Goal: Task Accomplishment & Management: Manage account settings

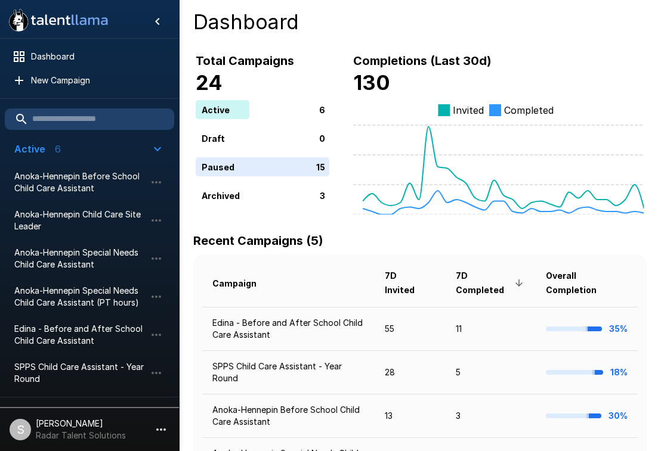
click at [352, 247] on h6 "Recent Campaigns (5)" at bounding box center [410, 240] width 434 height 19
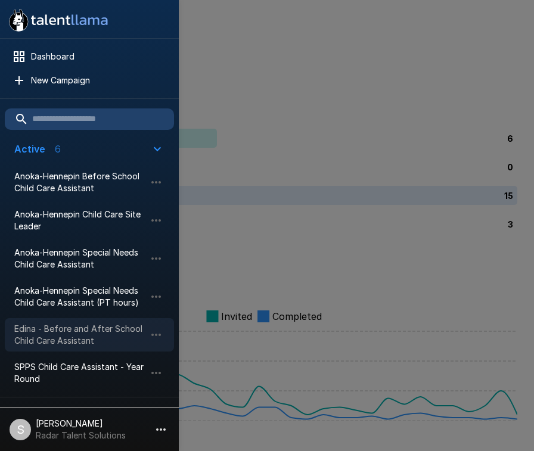
click at [54, 337] on span "Edina - Before and After School Child Care Assistant" at bounding box center [79, 335] width 131 height 24
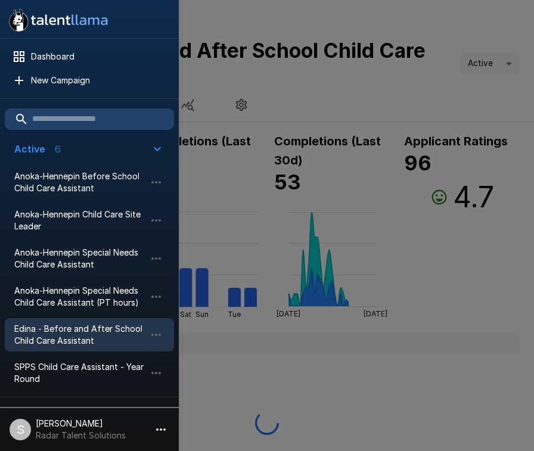
click at [376, 24] on div at bounding box center [267, 225] width 534 height 451
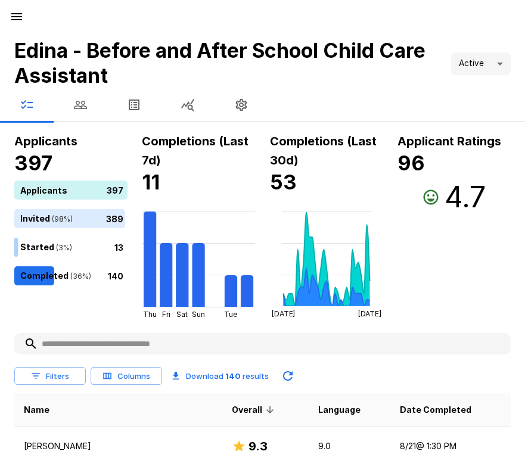
click at [81, 104] on icon "button" at bounding box center [80, 105] width 14 height 14
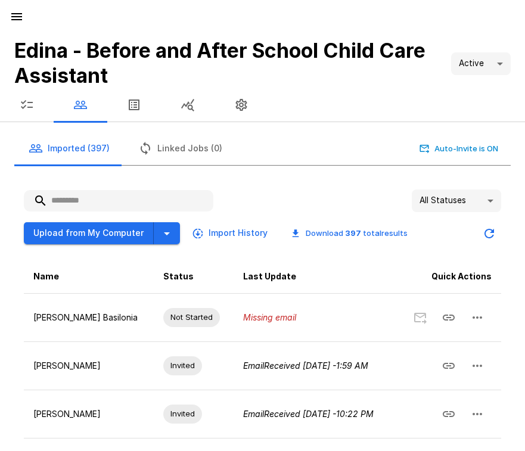
click at [88, 200] on input "text" at bounding box center [119, 200] width 190 height 21
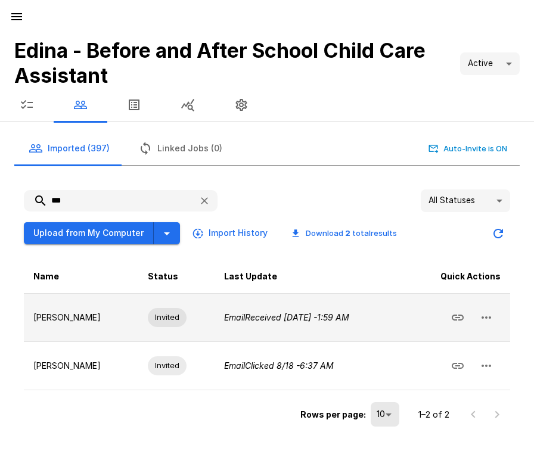
click at [495, 322] on button "button" at bounding box center [486, 317] width 29 height 29
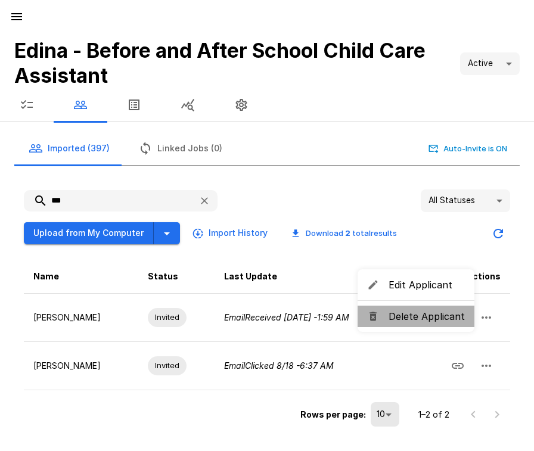
click at [431, 321] on span "Delete Applicant" at bounding box center [427, 316] width 76 height 14
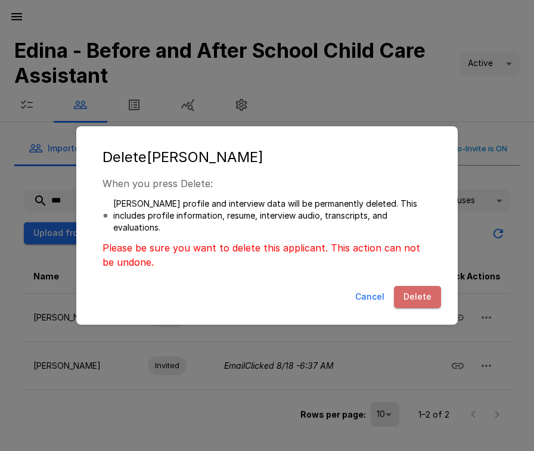
click at [423, 299] on button "Delete" at bounding box center [417, 297] width 47 height 22
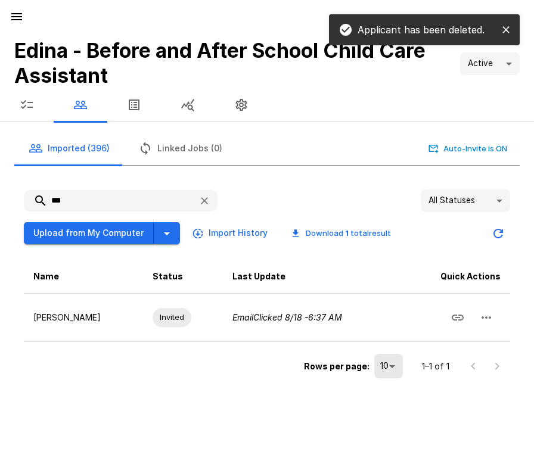
drag, startPoint x: 73, startPoint y: 201, endPoint x: 36, endPoint y: 201, distance: 37.6
click at [36, 201] on input "***" at bounding box center [106, 200] width 165 height 21
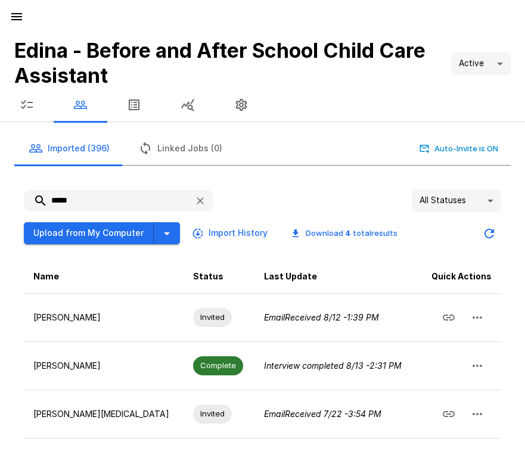
drag, startPoint x: 106, startPoint y: 206, endPoint x: 24, endPoint y: 206, distance: 81.7
click at [24, 206] on input "*****" at bounding box center [104, 200] width 161 height 21
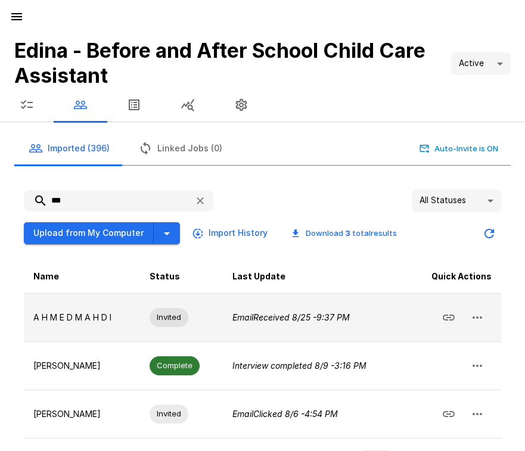
click at [480, 315] on icon "button" at bounding box center [477, 318] width 14 height 14
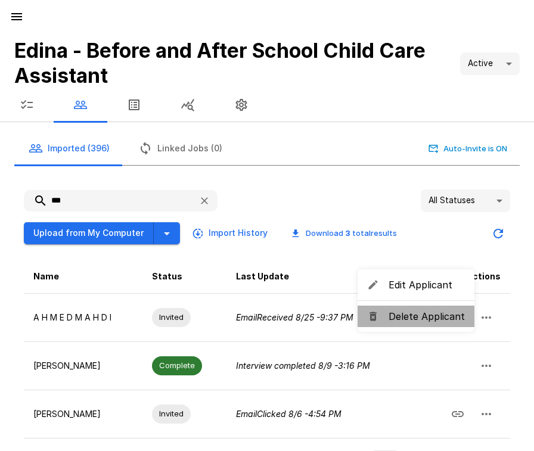
click at [418, 318] on span "Delete Applicant" at bounding box center [427, 316] width 76 height 14
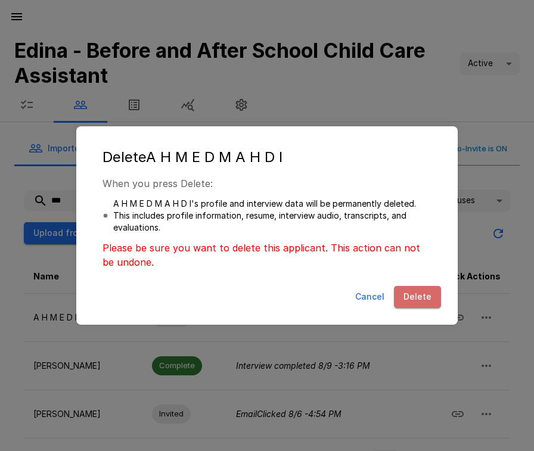
click at [425, 297] on button "Delete" at bounding box center [417, 297] width 47 height 22
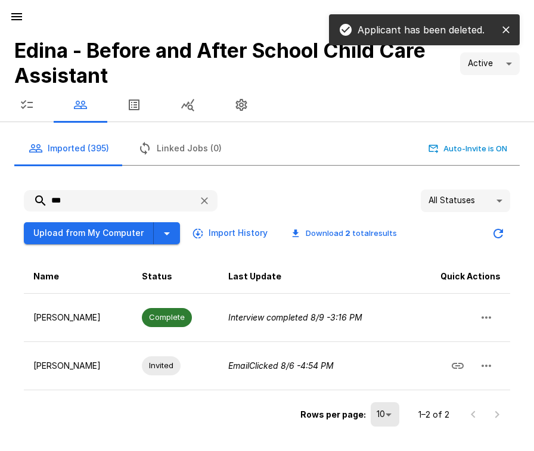
drag, startPoint x: 69, startPoint y: 201, endPoint x: 41, endPoint y: 200, distance: 28.0
click at [41, 200] on input "***" at bounding box center [106, 200] width 165 height 21
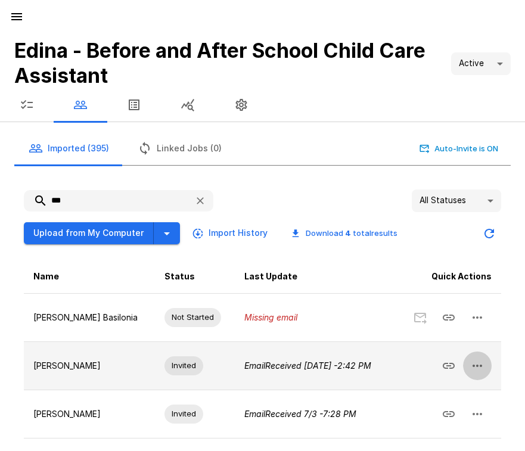
click at [485, 380] on button "button" at bounding box center [477, 366] width 29 height 29
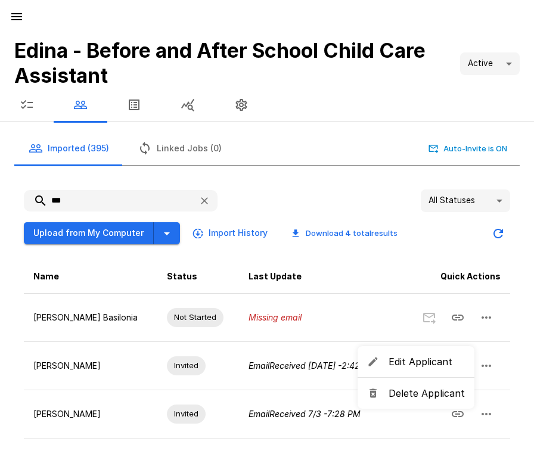
click at [409, 397] on span "Delete Applicant" at bounding box center [427, 393] width 76 height 14
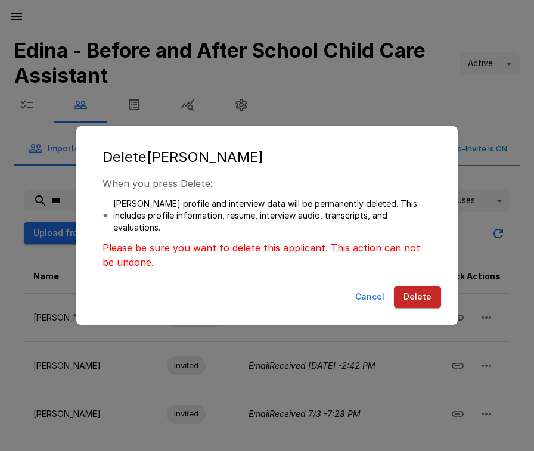
click at [406, 292] on button "Delete" at bounding box center [417, 297] width 47 height 22
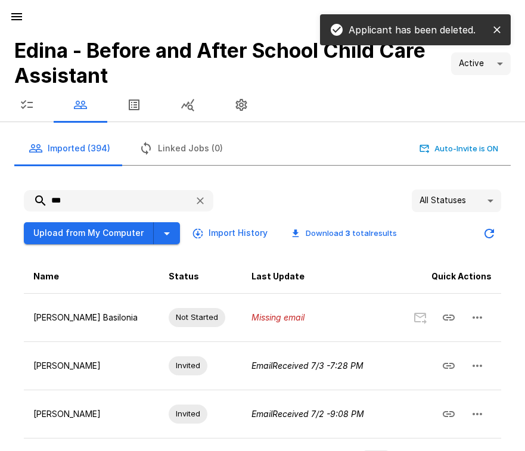
drag, startPoint x: 44, startPoint y: 194, endPoint x: 15, endPoint y: 193, distance: 28.6
click at [15, 193] on div "*** All Statuses ** Upload from My Computer Import History Download 3 total res…" at bounding box center [262, 334] width 497 height 308
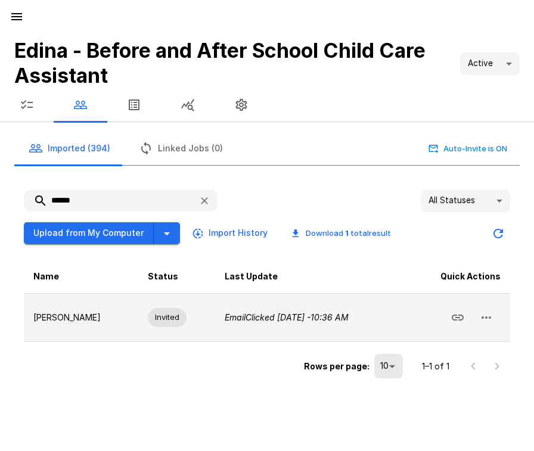
click at [491, 320] on icon "button" at bounding box center [486, 318] width 14 height 14
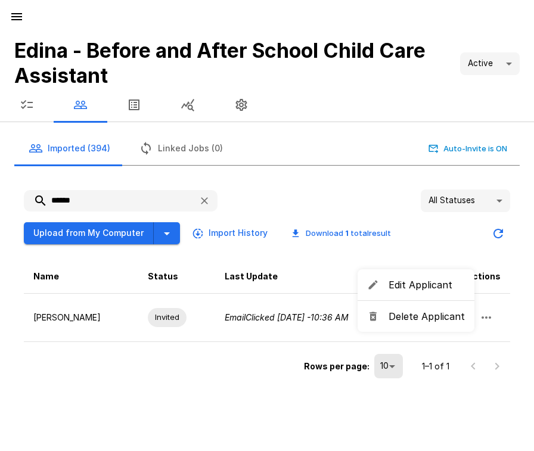
click at [445, 317] on span "Delete Applicant" at bounding box center [427, 316] width 76 height 14
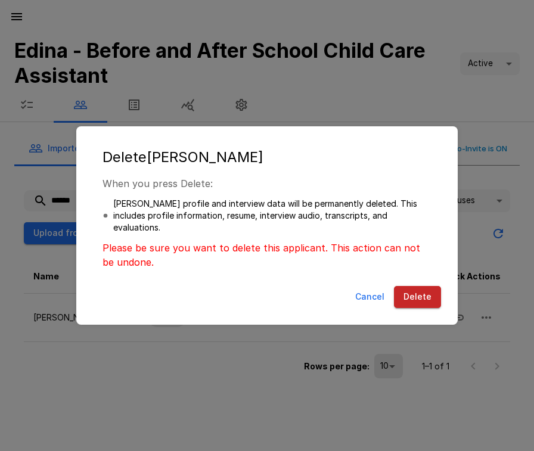
click at [420, 308] on button "Delete" at bounding box center [417, 297] width 47 height 22
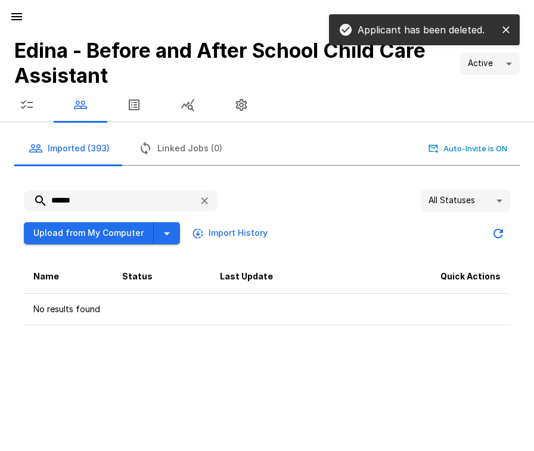
drag, startPoint x: 94, startPoint y: 199, endPoint x: 39, endPoint y: 200, distance: 55.5
click at [39, 200] on input "******" at bounding box center [106, 200] width 165 height 21
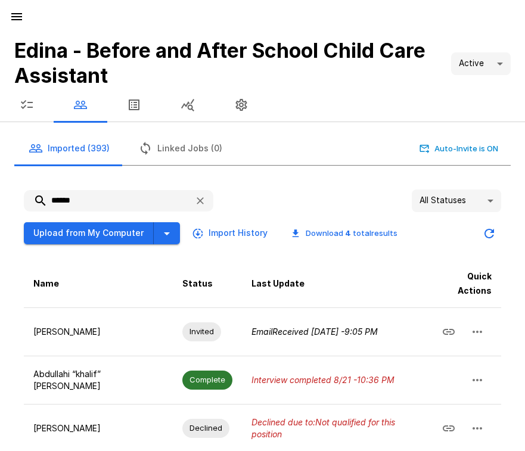
drag, startPoint x: 80, startPoint y: 195, endPoint x: 11, endPoint y: 194, distance: 69.2
click at [11, 194] on div "****** All Statuses ** Upload from My Computer Import History Download 4 total …" at bounding box center [258, 360] width 506 height 380
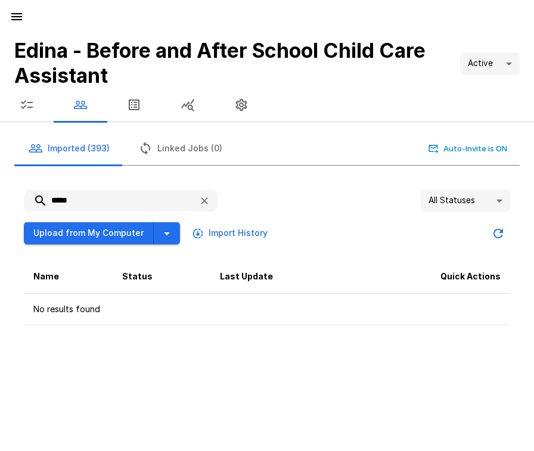
type input "*****"
click at [255, 341] on div "Edina - Before and After School Child Care Assistant Active **** Imported (393)…" at bounding box center [267, 225] width 534 height 451
click at [28, 105] on icon "button" at bounding box center [27, 105] width 14 height 14
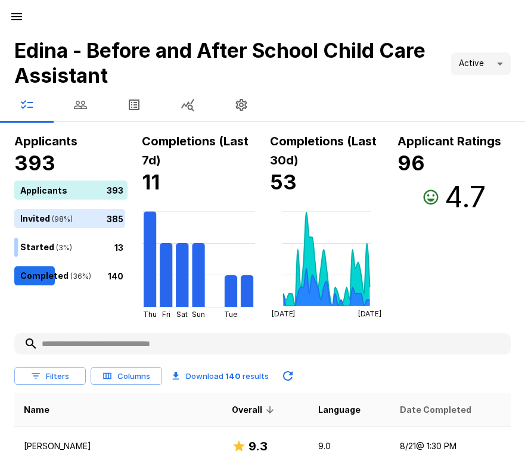
click at [400, 413] on span "Date Completed" at bounding box center [436, 410] width 72 height 14
click at [397, 411] on span "Date Completed" at bounding box center [430, 410] width 87 height 14
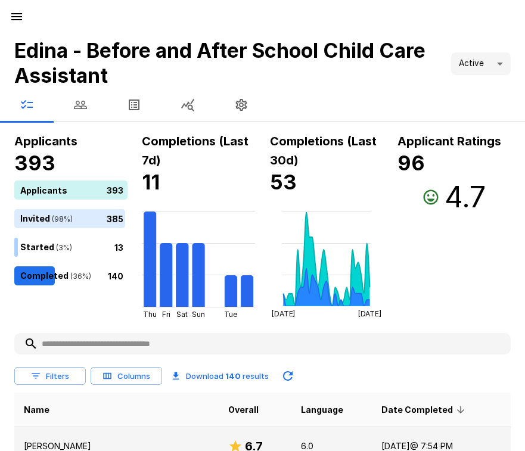
click at [372, 451] on td "[DATE] @ 7:54 PM" at bounding box center [441, 446] width 139 height 39
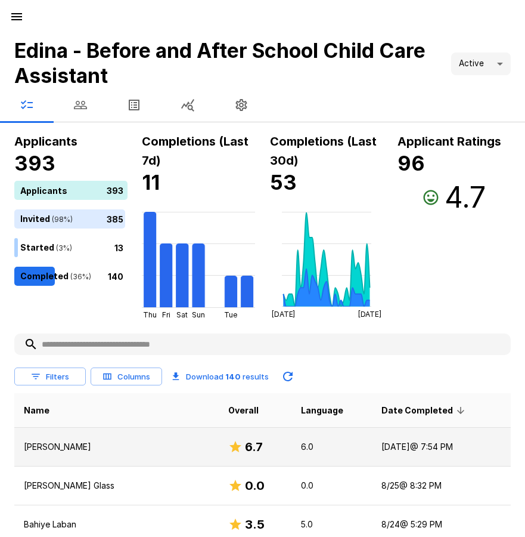
click at [58, 445] on p "[PERSON_NAME]" at bounding box center [116, 447] width 185 height 12
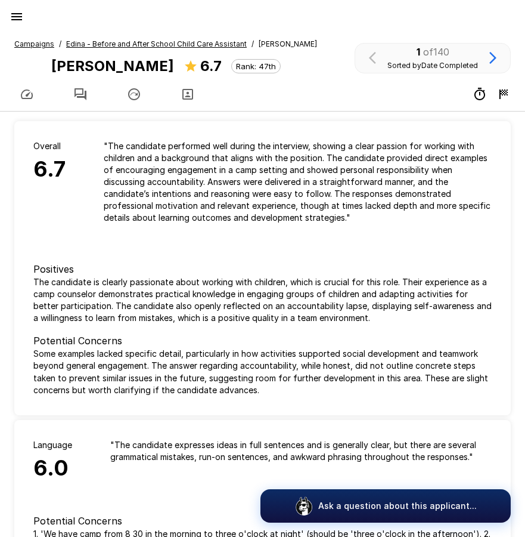
click at [84, 95] on icon "button" at bounding box center [80, 94] width 14 height 14
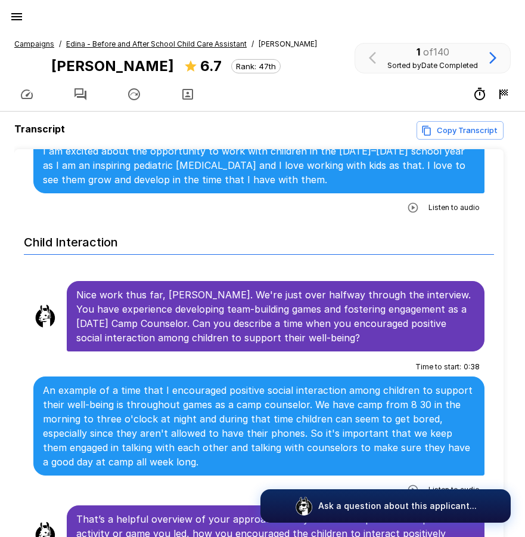
scroll to position [954, 0]
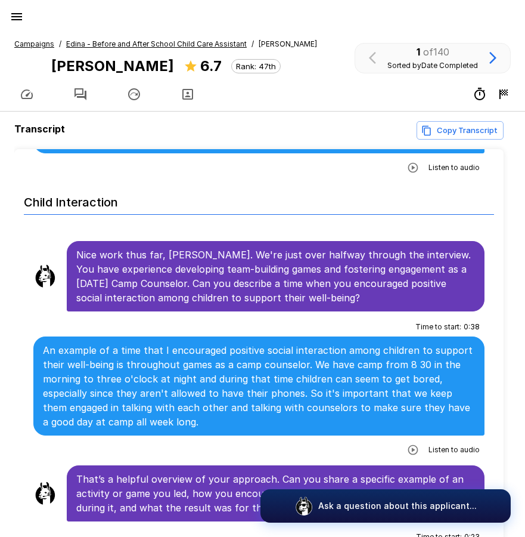
click at [408, 445] on icon "button" at bounding box center [413, 450] width 10 height 10
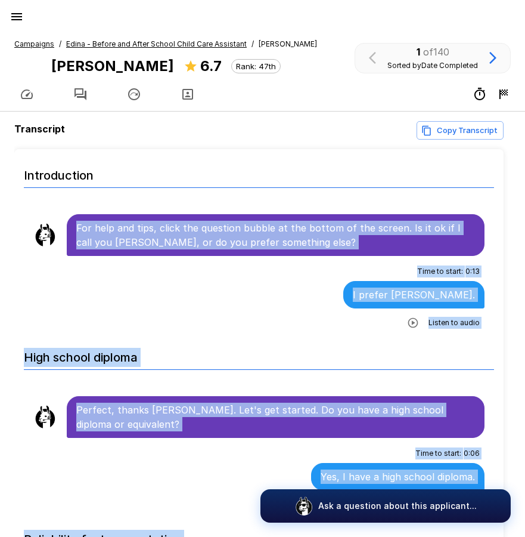
scroll to position [21, 0]
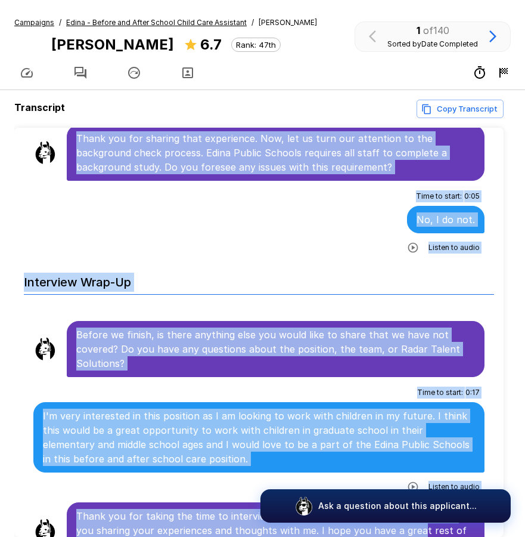
scroll to position [79, 0]
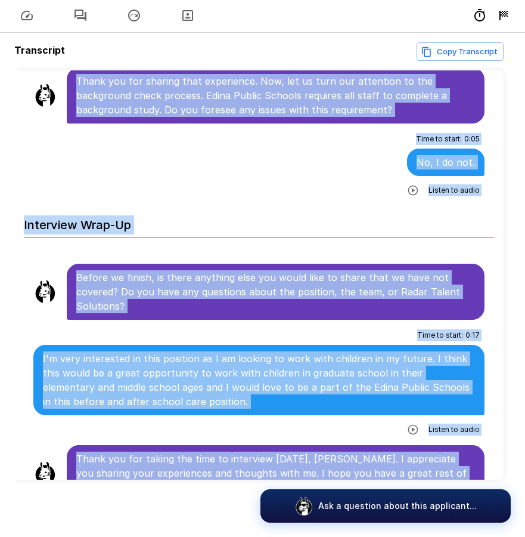
drag, startPoint x: 77, startPoint y: 224, endPoint x: 467, endPoint y: 462, distance: 456.2
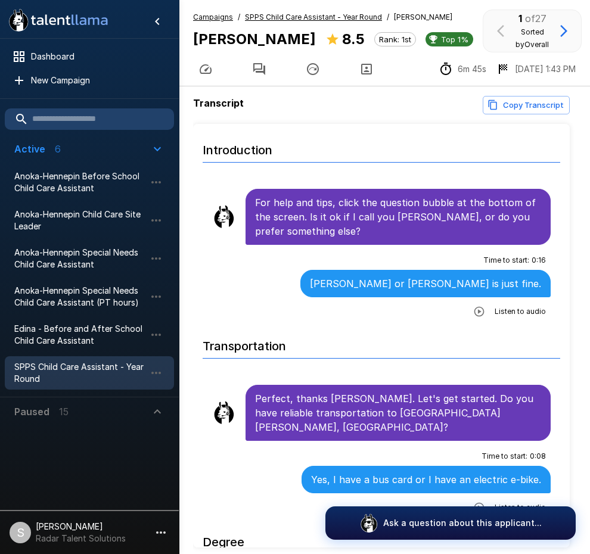
scroll to position [63, 0]
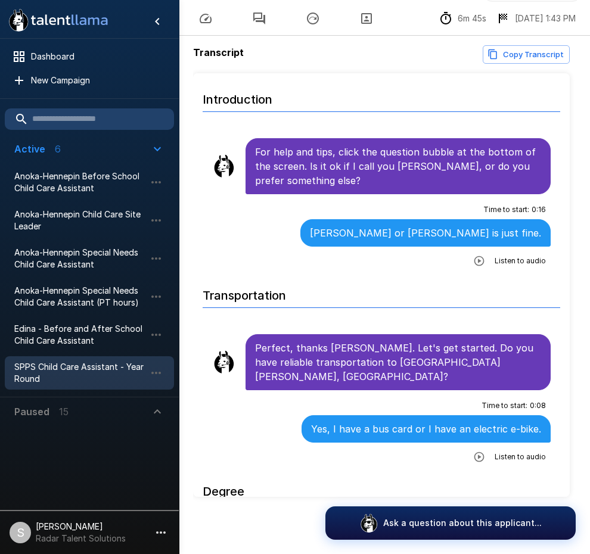
click at [39, 368] on span "SPPS Child Care Assistant - Year Round" at bounding box center [79, 373] width 131 height 24
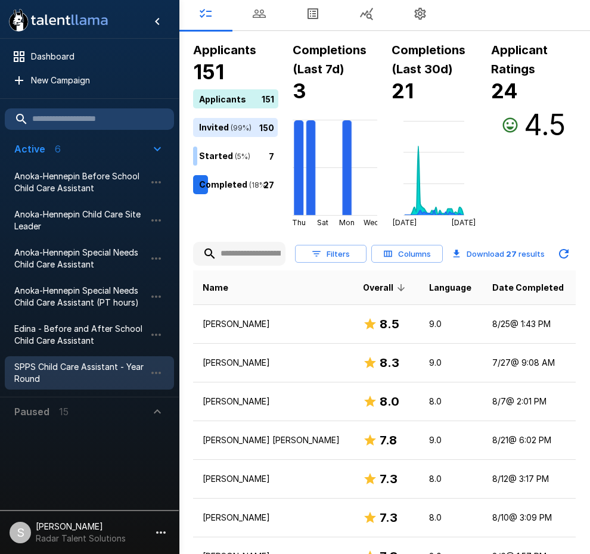
click at [262, 16] on icon "button" at bounding box center [259, 14] width 14 height 14
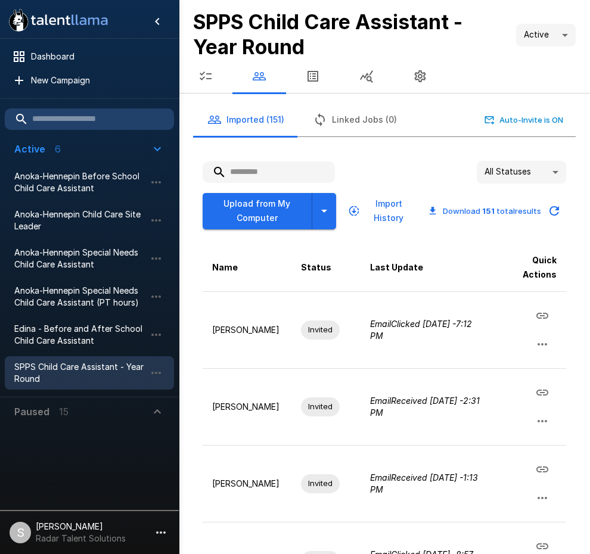
click at [247, 174] on input "text" at bounding box center [269, 172] width 132 height 21
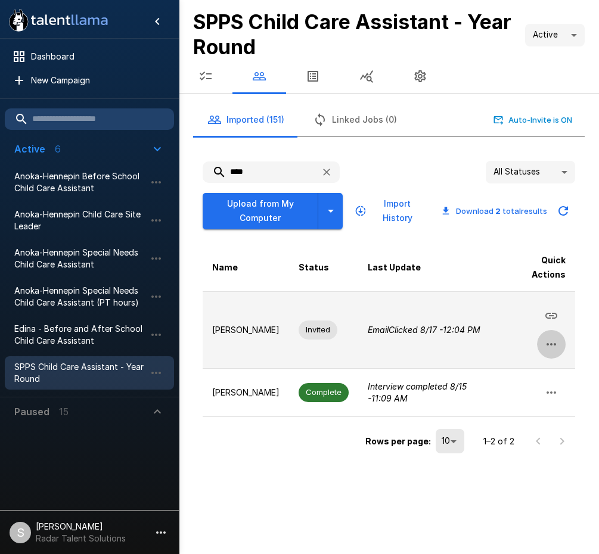
click at [551, 347] on icon "button" at bounding box center [551, 344] width 14 height 14
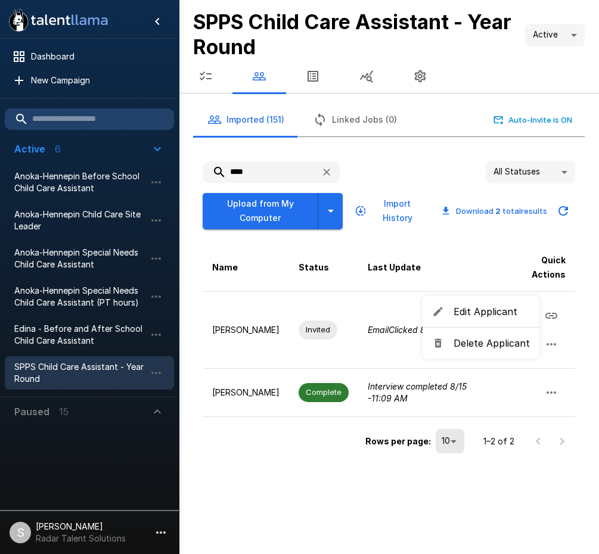
click at [509, 343] on span "Delete Applicant" at bounding box center [492, 343] width 76 height 14
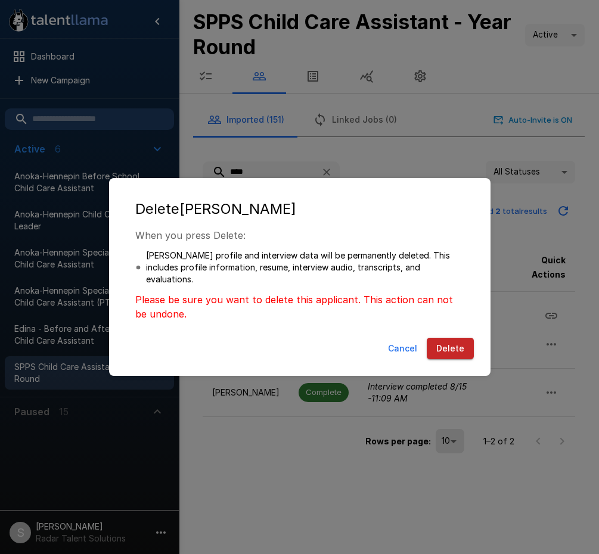
click at [454, 348] on button "Delete" at bounding box center [450, 349] width 47 height 22
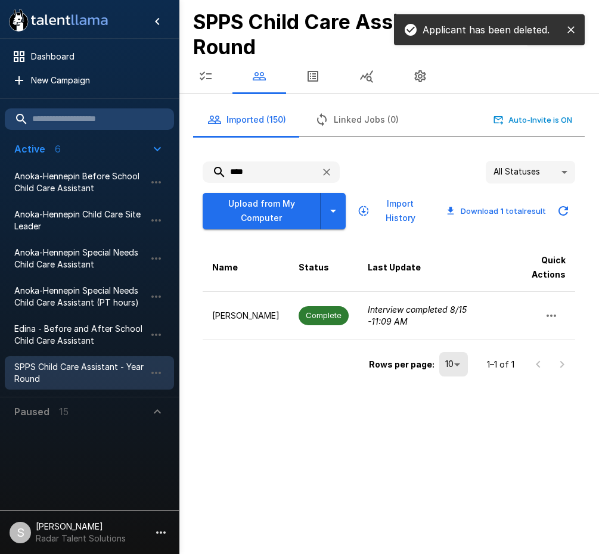
drag, startPoint x: 251, startPoint y: 170, endPoint x: 206, endPoint y: 174, distance: 45.4
click at [206, 174] on input "****" at bounding box center [257, 172] width 108 height 21
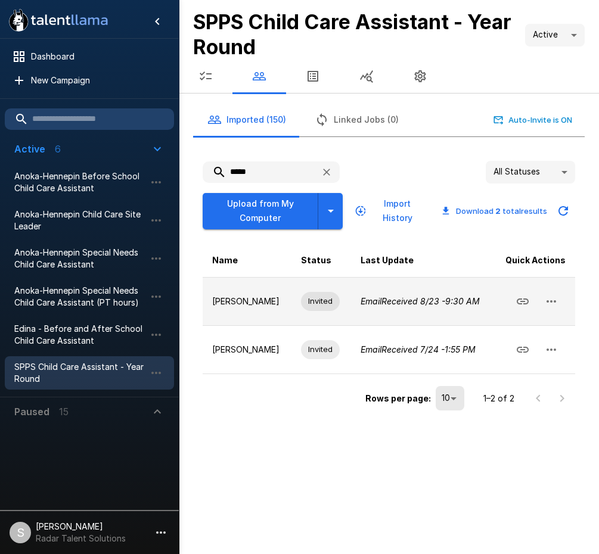
click at [554, 301] on icon "button" at bounding box center [551, 301] width 14 height 14
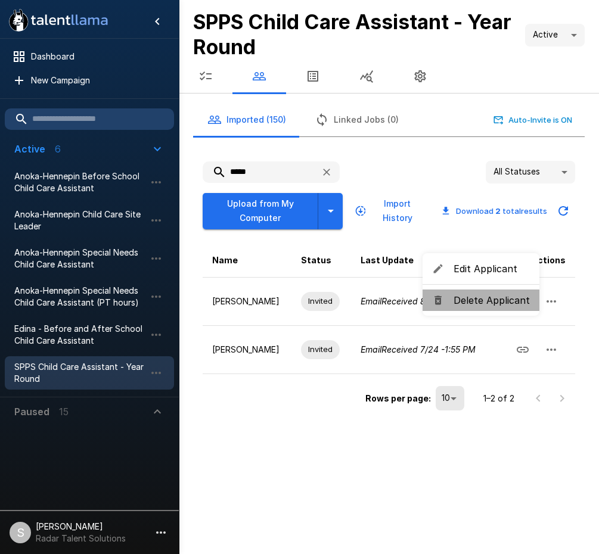
click at [499, 305] on span "Delete Applicant" at bounding box center [492, 300] width 76 height 14
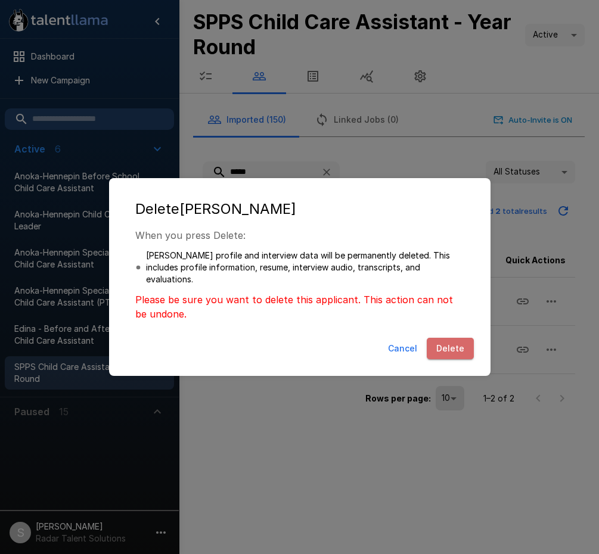
click at [457, 353] on button "Delete" at bounding box center [450, 349] width 47 height 22
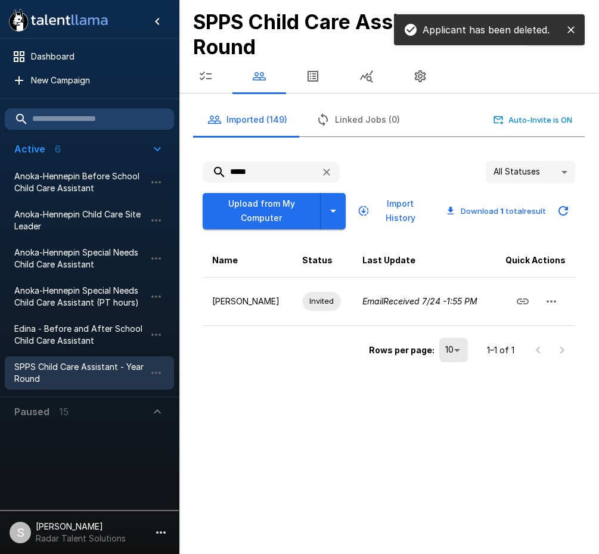
drag, startPoint x: 269, startPoint y: 172, endPoint x: 224, endPoint y: 171, distance: 45.3
click at [224, 171] on input "*****" at bounding box center [257, 172] width 108 height 21
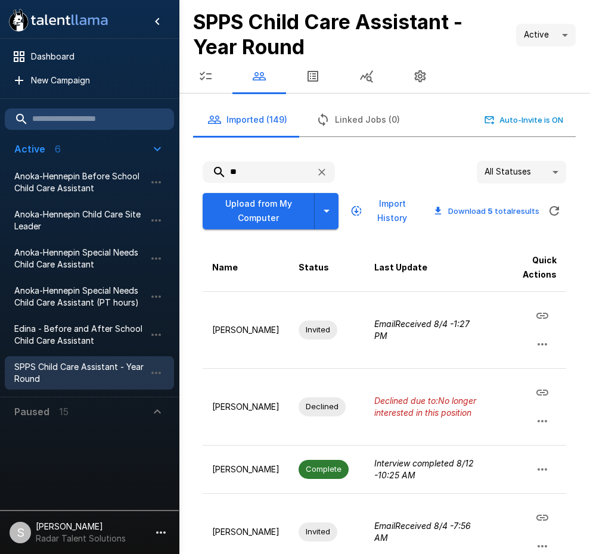
type input "*"
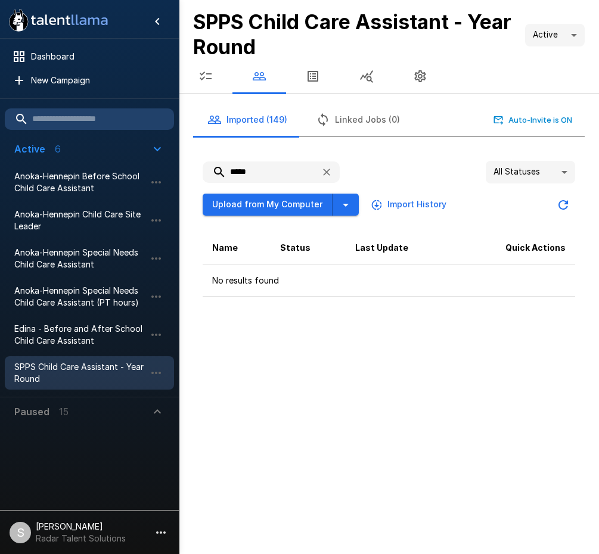
type input "*****"
click at [304, 339] on div ".st0{fill:#FFFFFF;} .st1{fill:#76a4ed;} Dashboard New Campaign Active 6 Anoka-H…" at bounding box center [299, 277] width 599 height 554
click at [410, 389] on div ".st0{fill:#FFFFFF;} .st1{fill:#76a4ed;} Dashboard New Campaign Active 6 Anoka-H…" at bounding box center [299, 277] width 599 height 554
